Goal: Transaction & Acquisition: Book appointment/travel/reservation

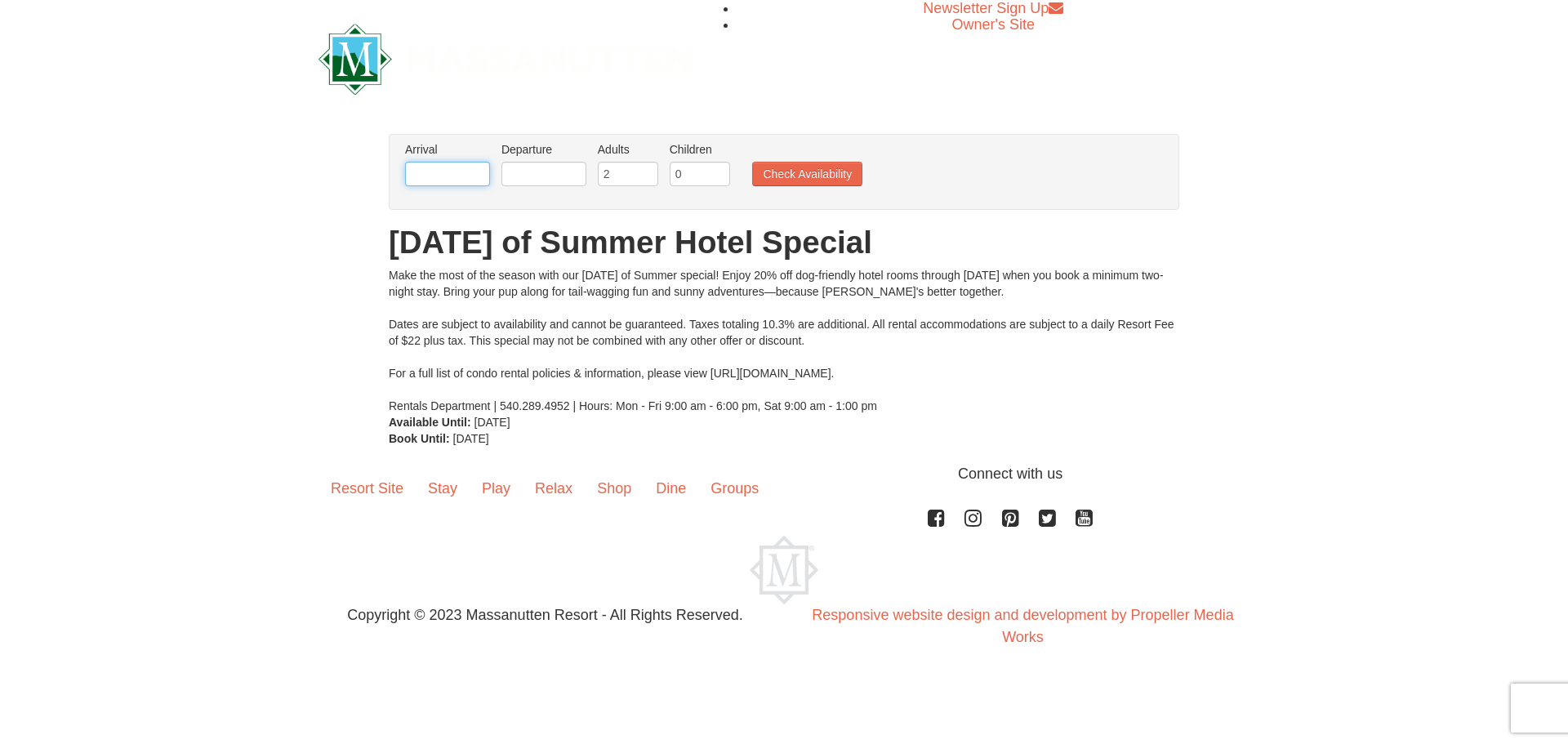
click at [438, 173] on input "text" at bounding box center [448, 173] width 85 height 25
click at [1105, 348] on div "Make the most of the season with our [DATE] of Summer special! Enjoy 20% off do…" at bounding box center [784, 341] width 790 height 147
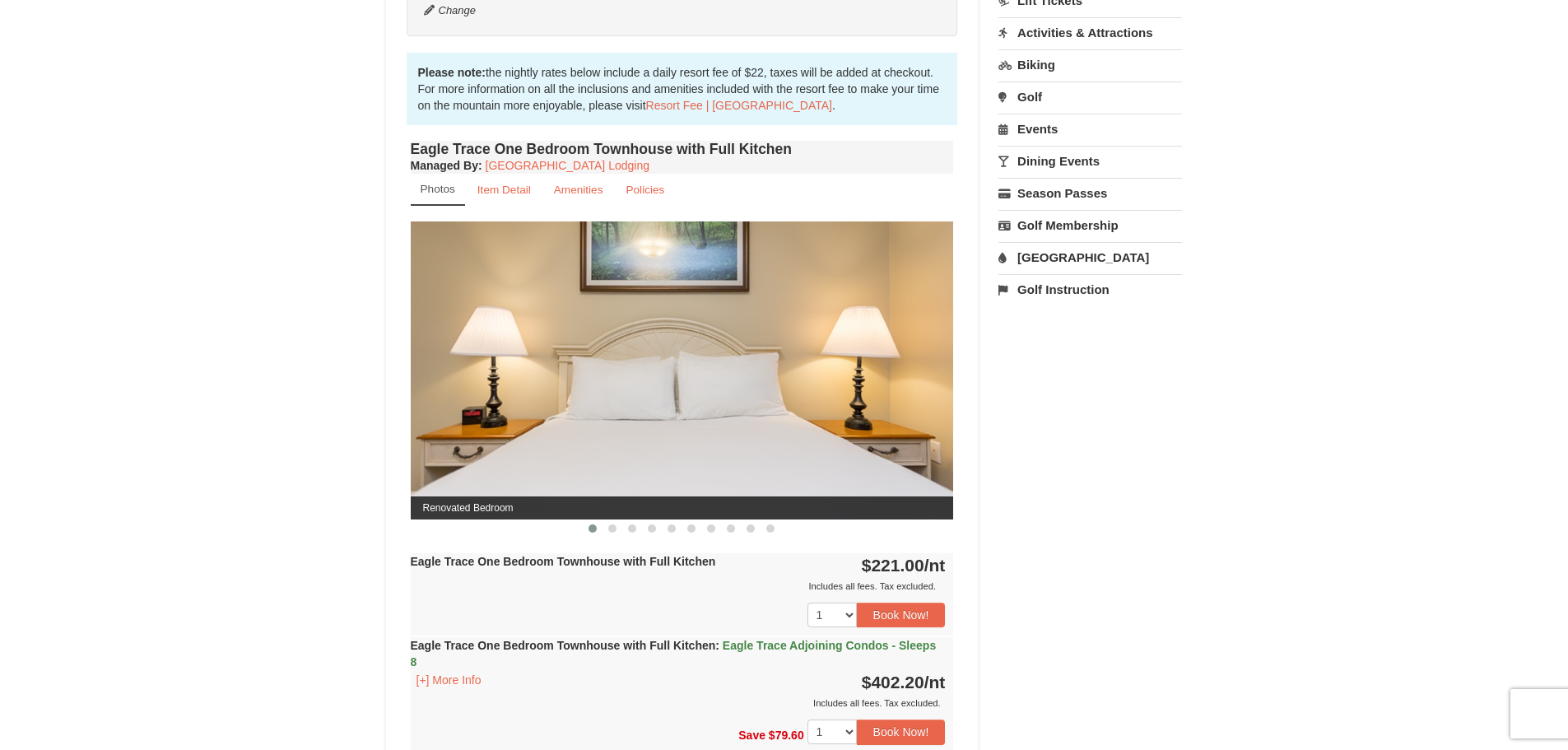
scroll to position [494, 0]
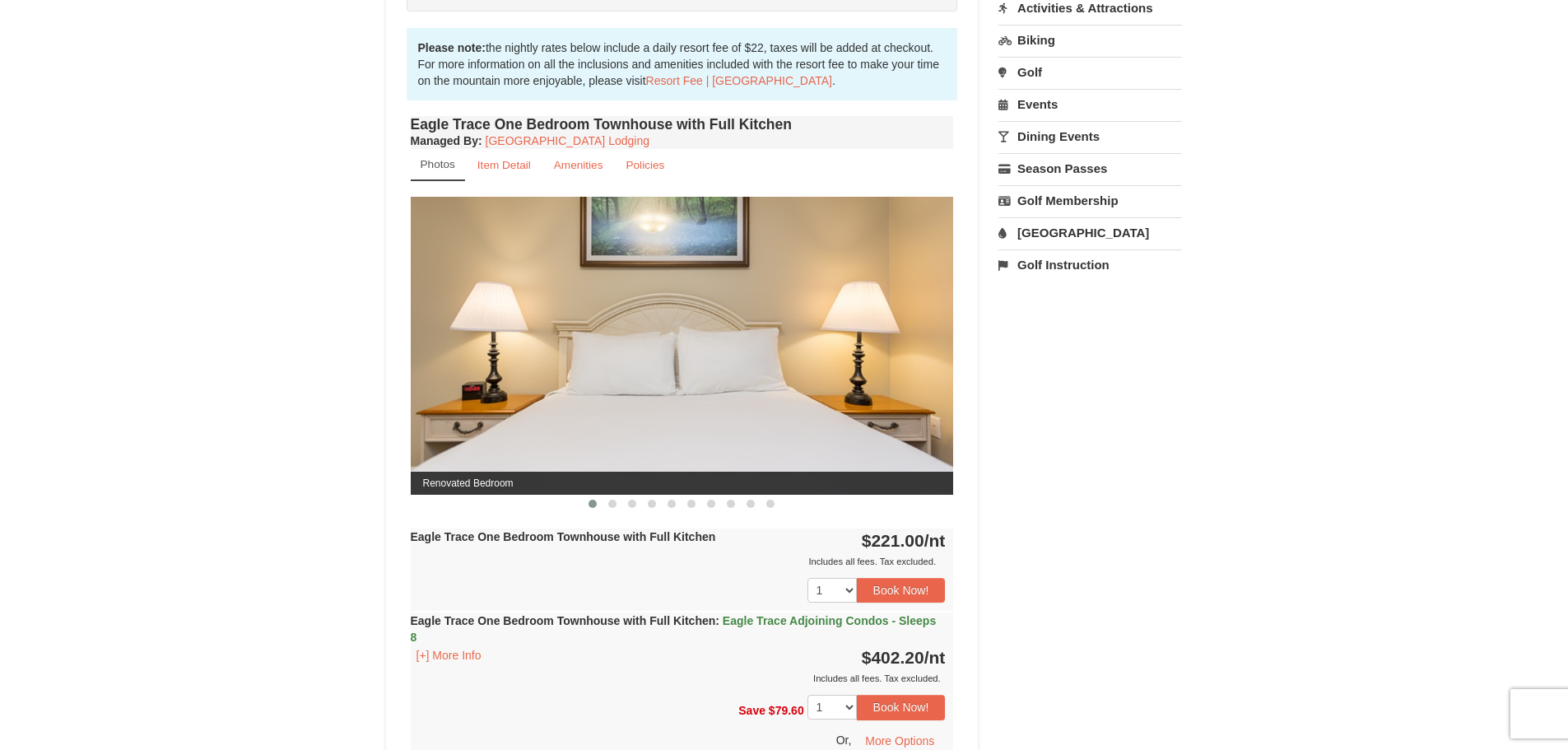
click at [838, 369] on img at bounding box center [682, 346] width 543 height 298
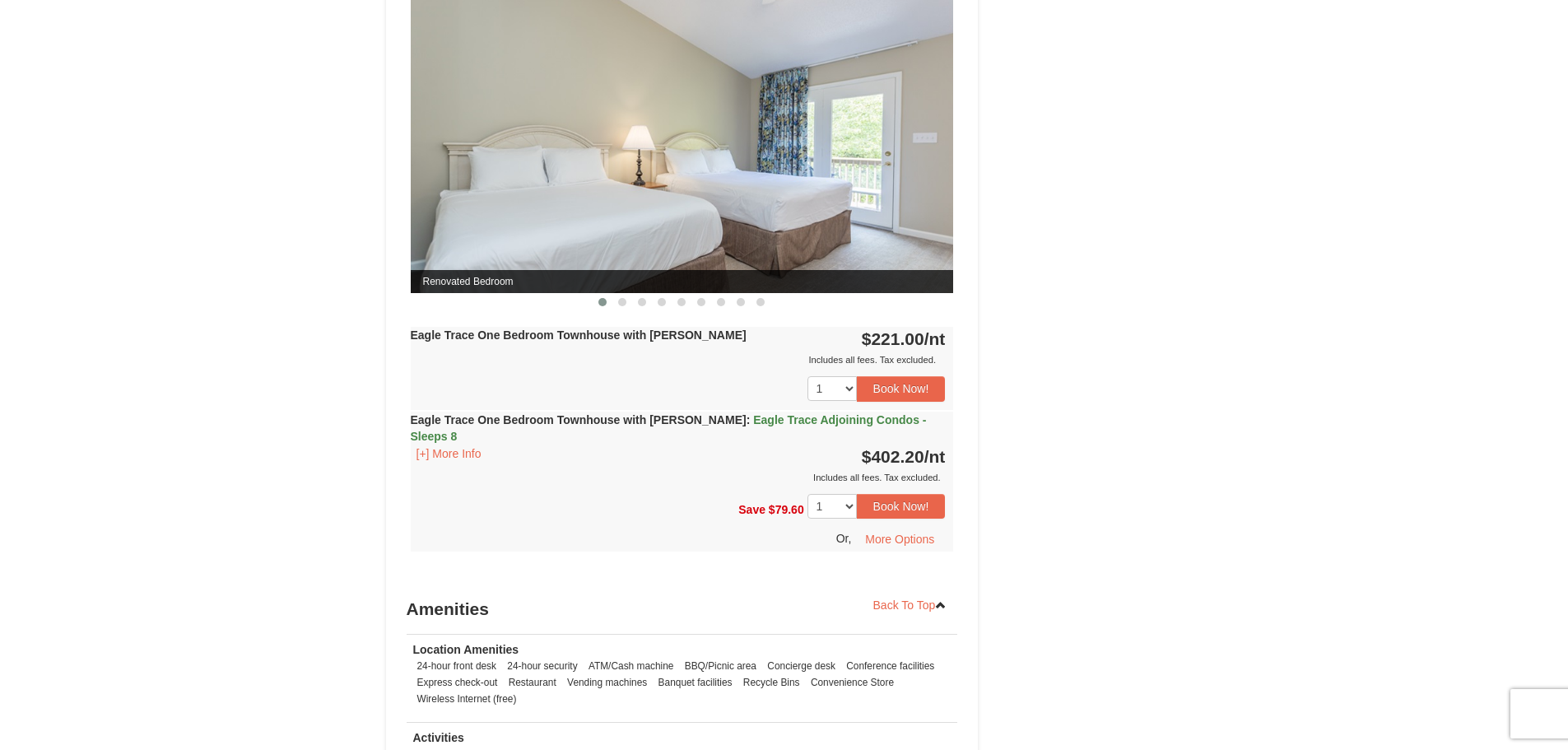
scroll to position [1482, 0]
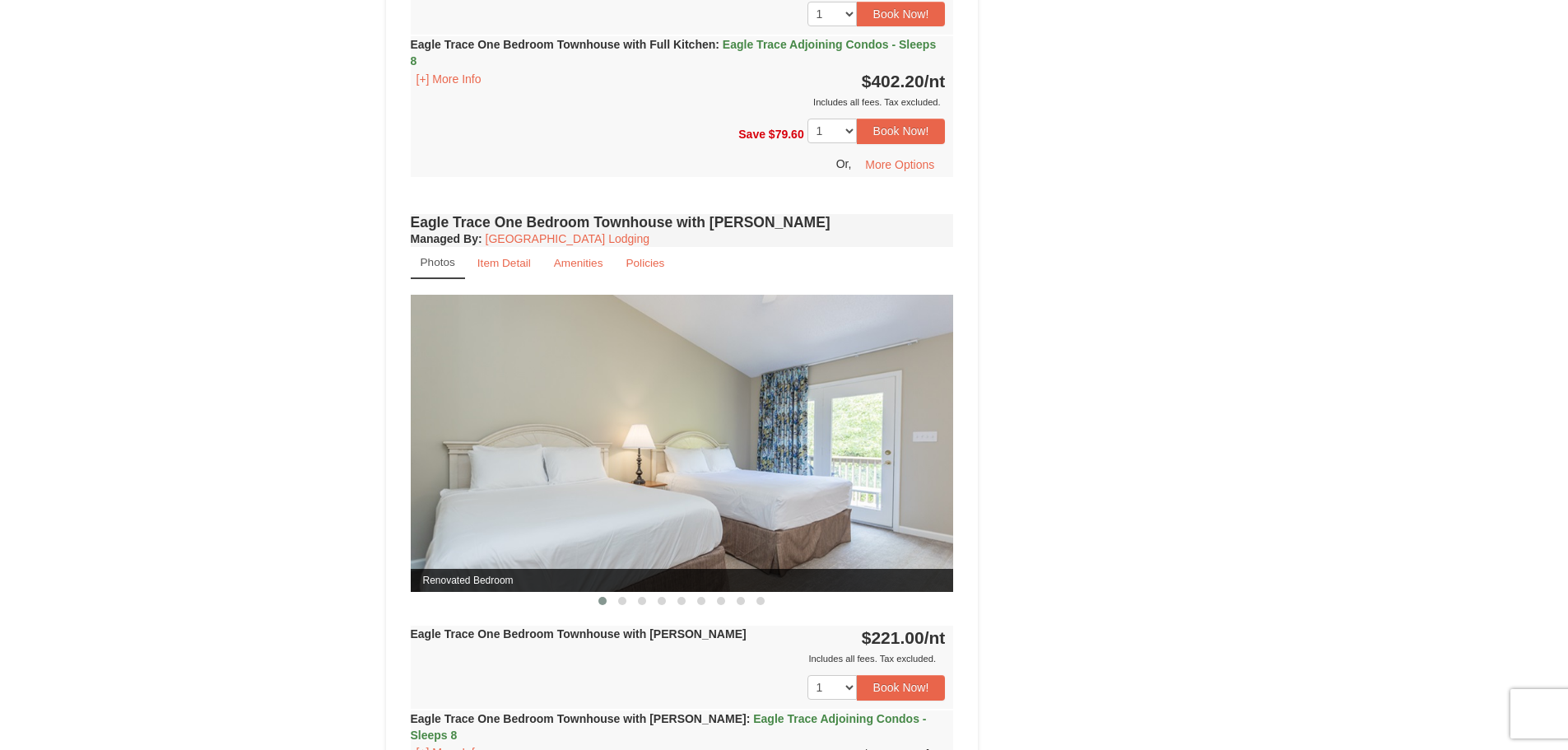
drag, startPoint x: 761, startPoint y: 336, endPoint x: 1108, endPoint y: 315, distance: 347.6
click at [1108, 315] on div "Book from $221.00! 1822 Resort Drive, Massanutten, VA Availability Amenities Po…" at bounding box center [785, 152] width 797 height 2156
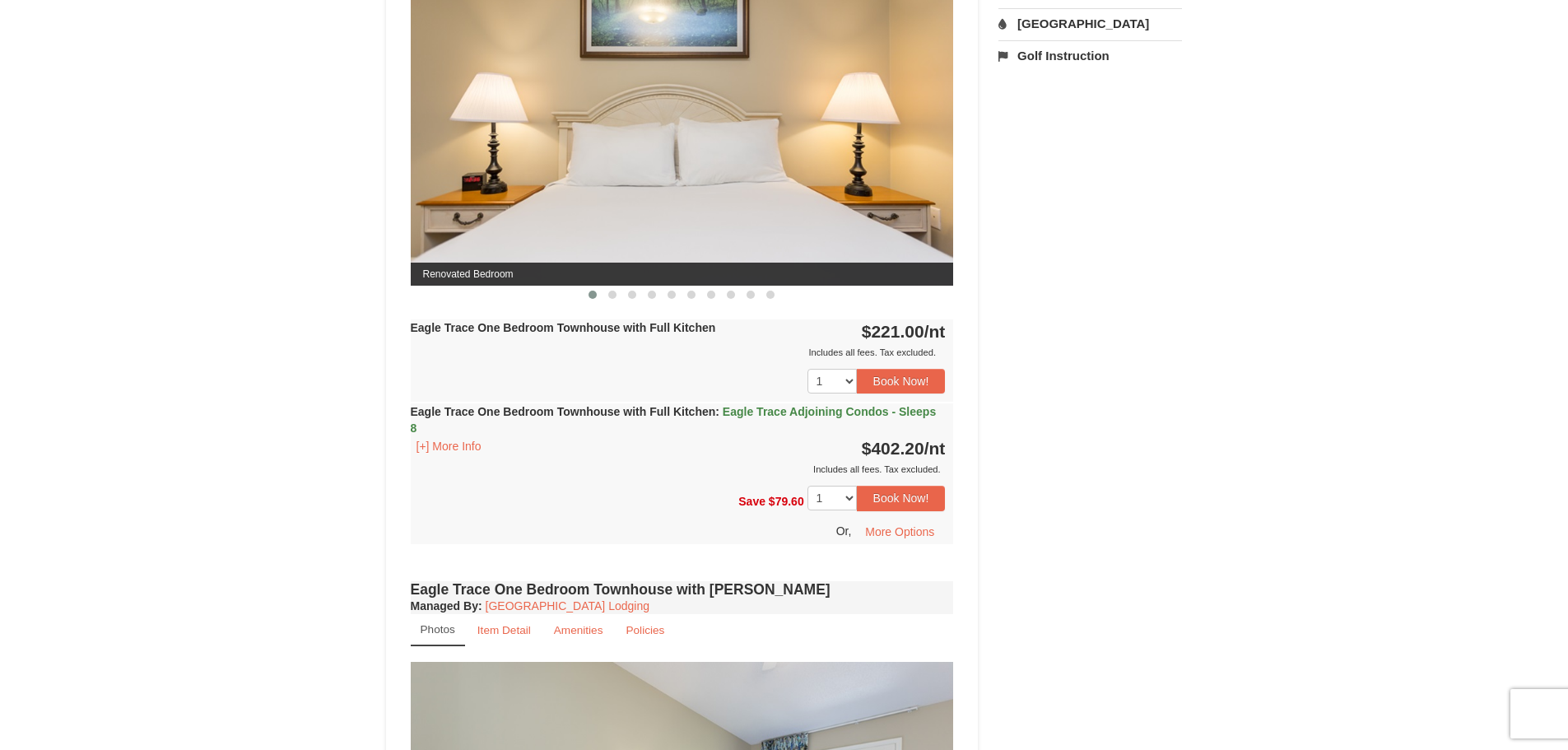
scroll to position [659, 0]
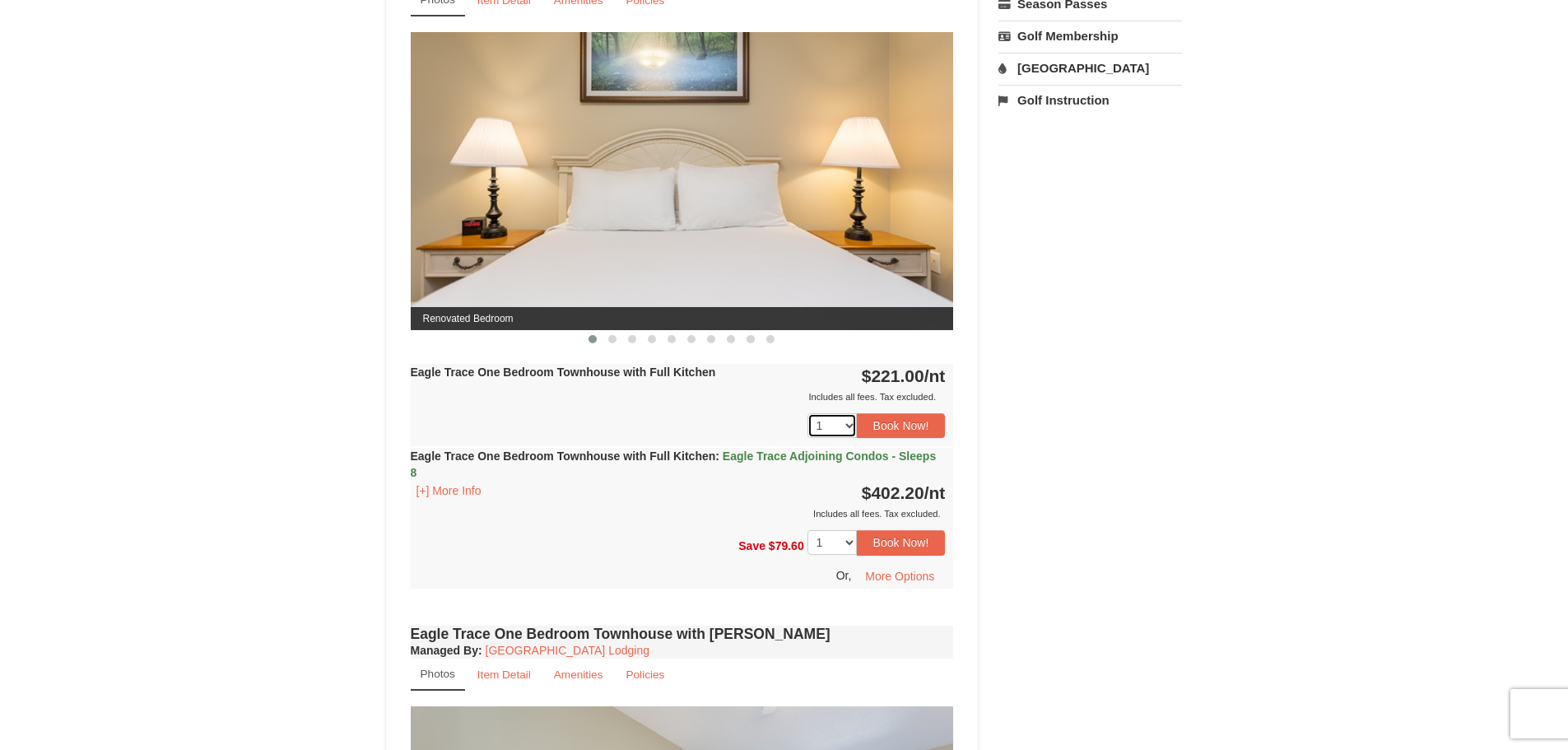
click at [844, 431] on select "1 2 3 4 5 6 7 8 9 10 11 12 13" at bounding box center [832, 425] width 49 height 25
click at [1076, 433] on div "Book from $221.00! 1822 Resort Drive, Massanutten, VA Availability Amenities Po…" at bounding box center [785, 563] width 797 height 2156
click at [460, 490] on button "[+] More Info" at bounding box center [448, 490] width 77 height 18
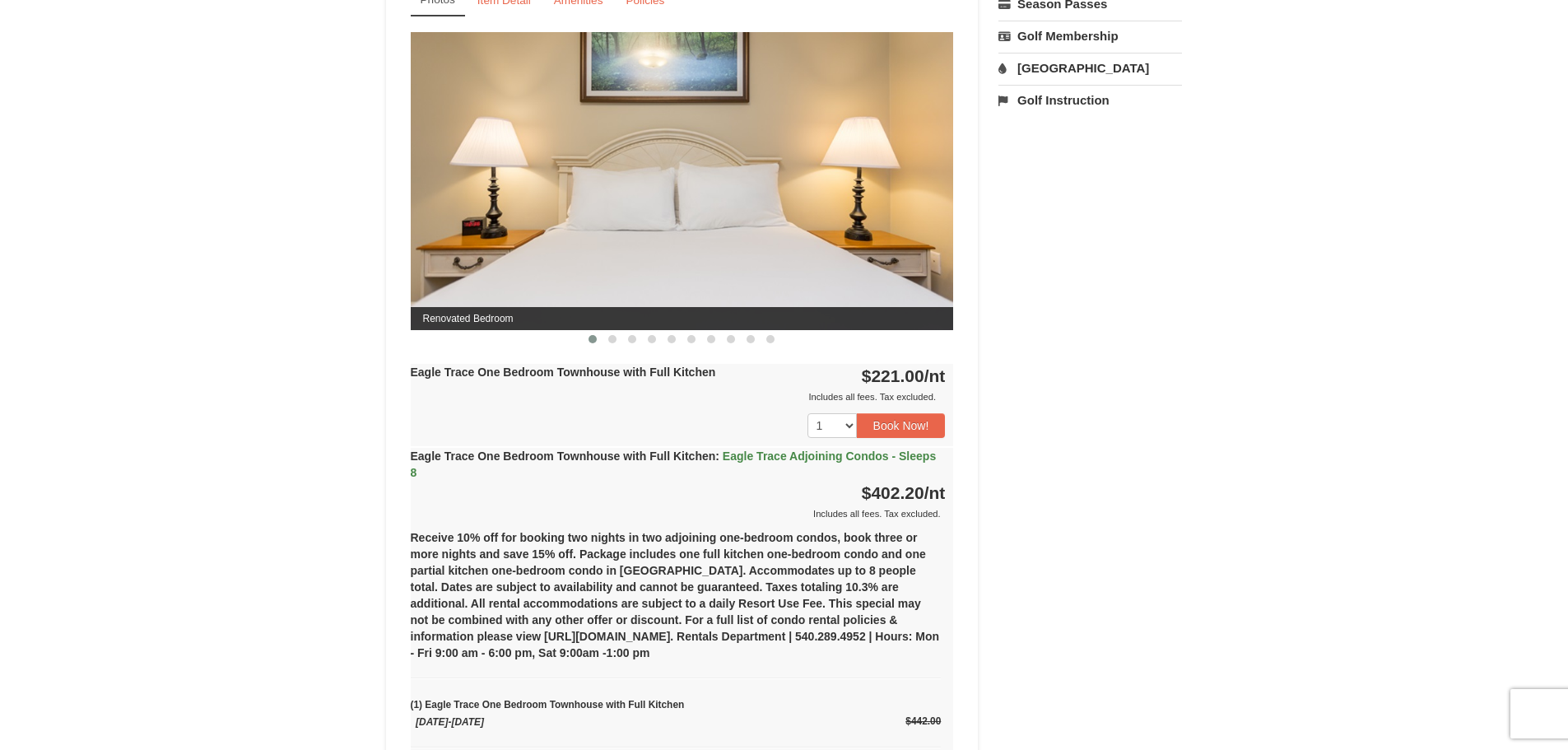
scroll to position [741, 0]
